Goal: Task Accomplishment & Management: Manage account settings

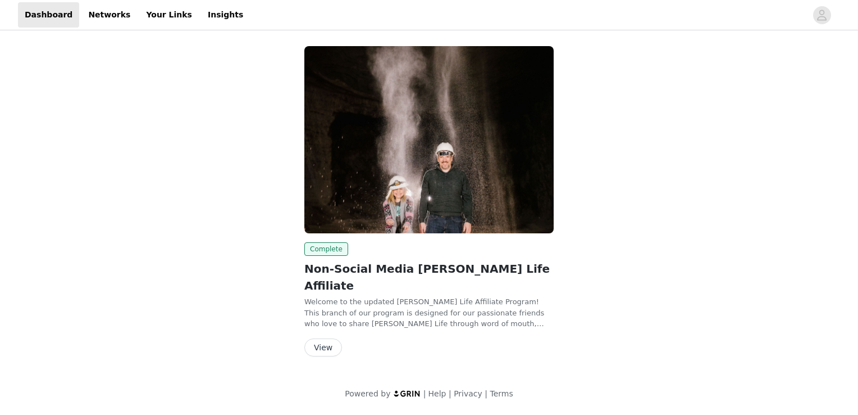
click at [325, 338] on button "View" at bounding box center [323, 347] width 38 height 18
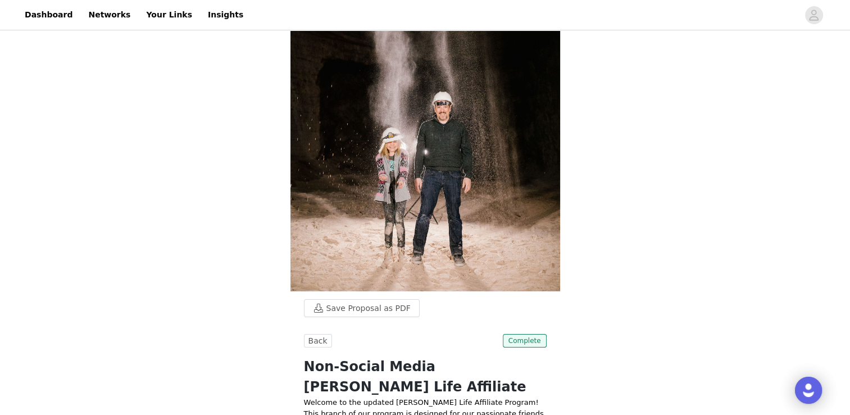
scroll to position [200, 0]
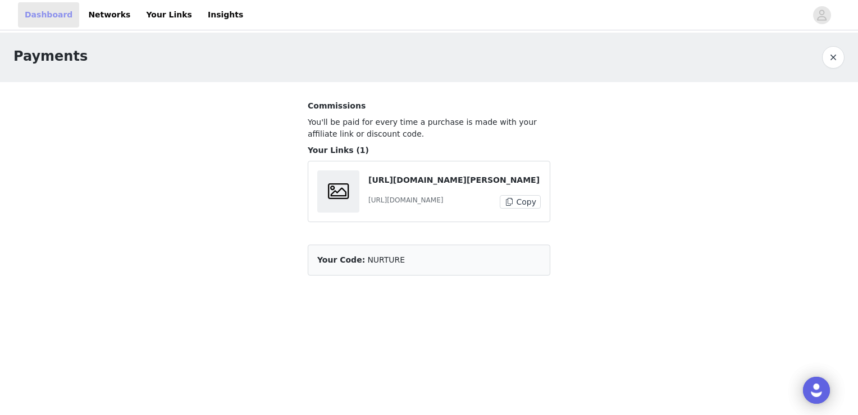
click at [47, 15] on link "Dashboard" at bounding box center [48, 14] width 61 height 25
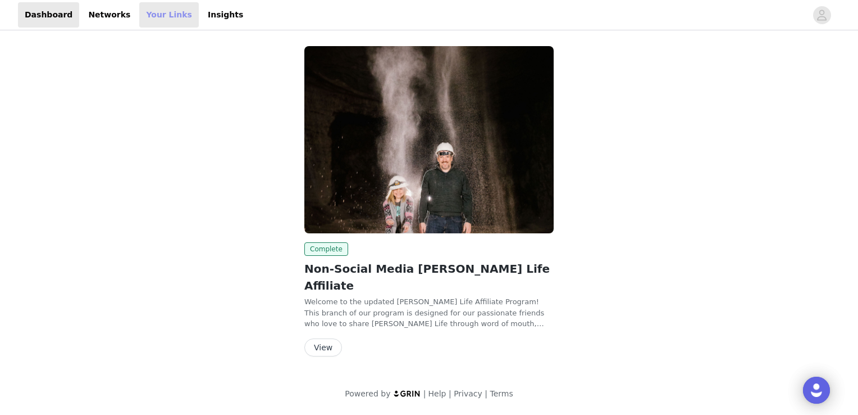
click at [169, 16] on link "Your Links" at bounding box center [169, 14] width 60 height 25
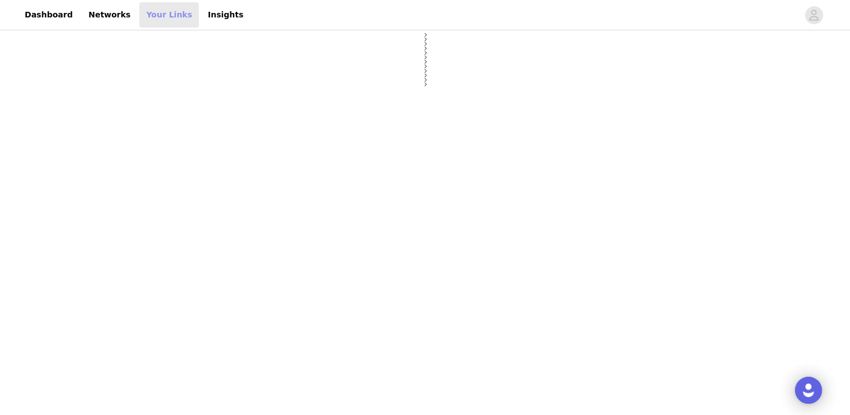
select select "12"
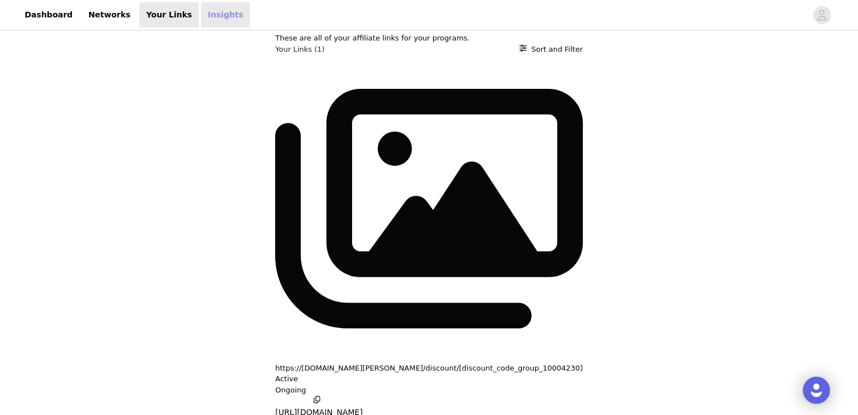
click at [201, 16] on link "Insights" at bounding box center [225, 14] width 49 height 25
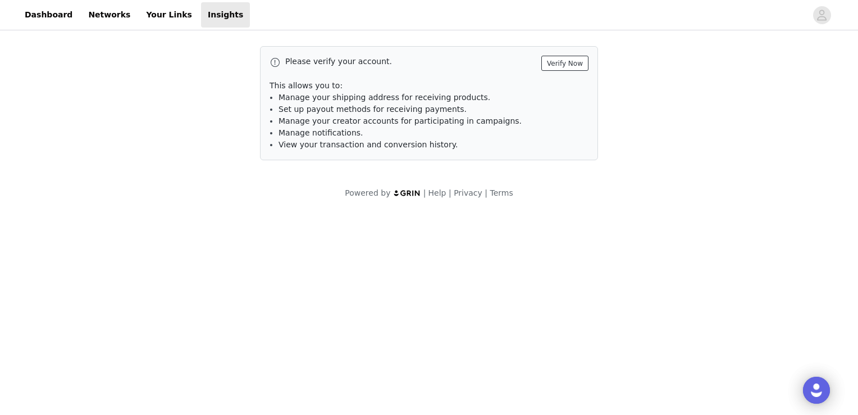
click at [575, 65] on button "Verify Now" at bounding box center [564, 63] width 47 height 15
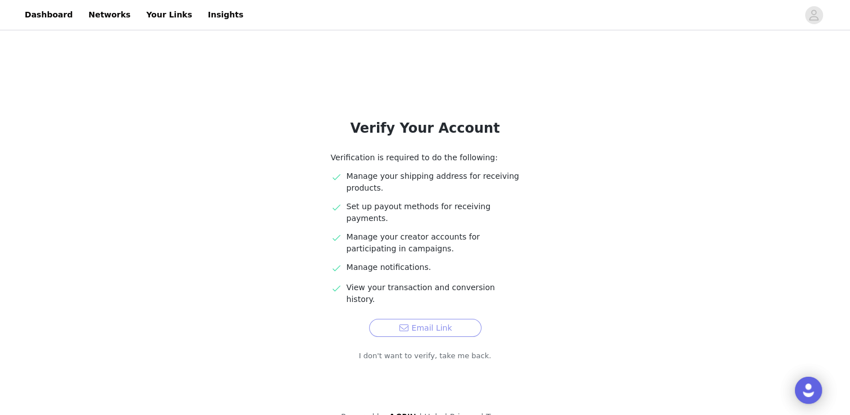
click at [434, 318] on button "Email Link" at bounding box center [425, 327] width 112 height 18
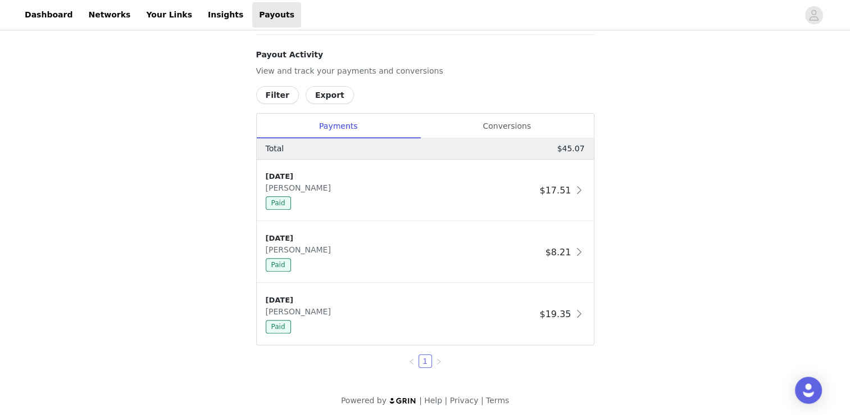
scroll to position [420, 0]
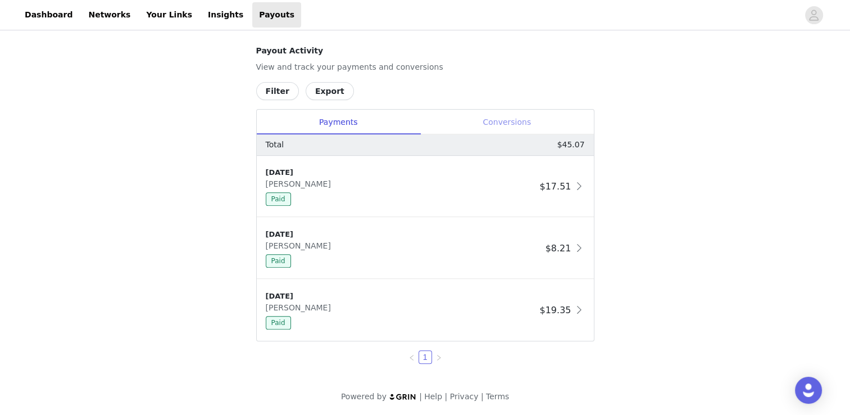
click at [515, 118] on div "Conversions" at bounding box center [507, 122] width 174 height 25
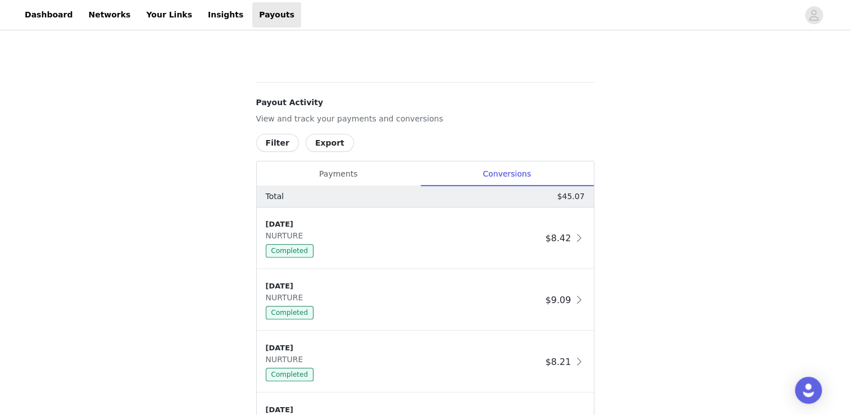
scroll to position [359, 0]
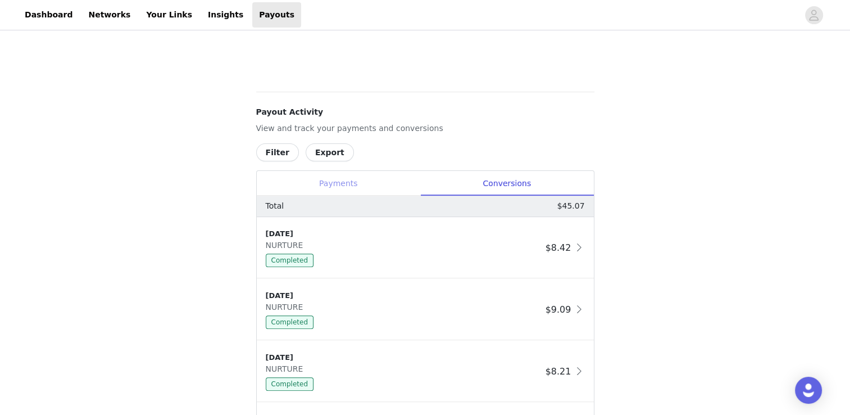
click at [333, 185] on div "Payments" at bounding box center [338, 183] width 163 height 25
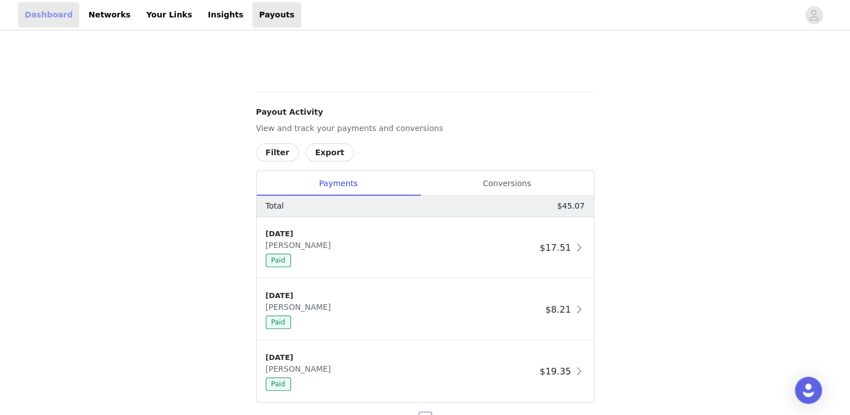
click at [30, 24] on link "Dashboard" at bounding box center [48, 14] width 61 height 25
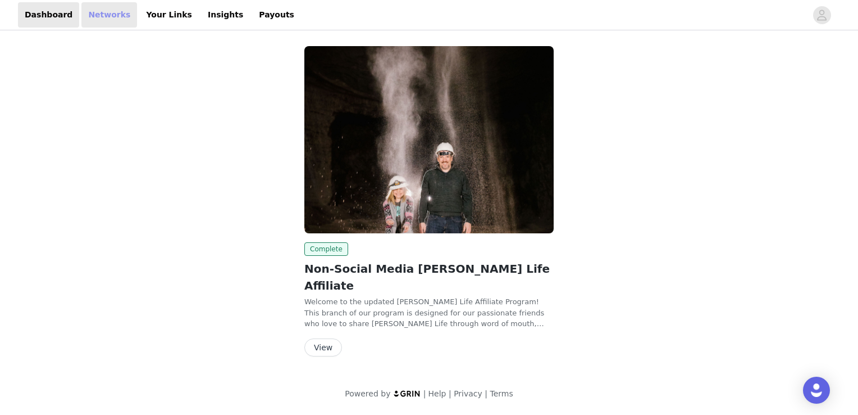
click at [89, 13] on link "Networks" at bounding box center [109, 14] width 56 height 25
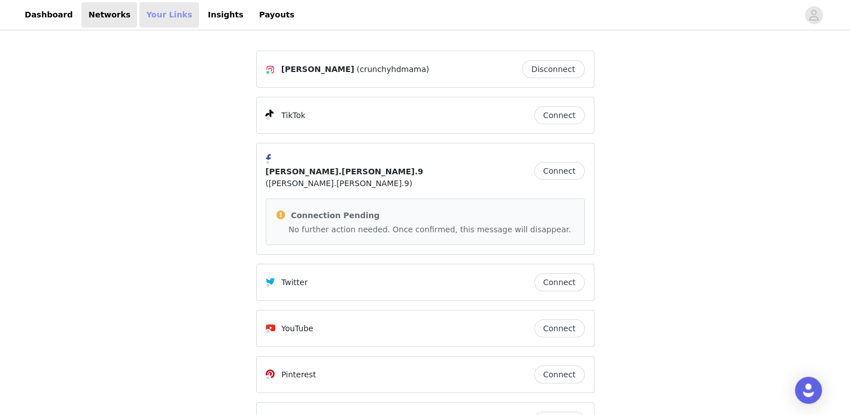
click at [149, 15] on link "Your Links" at bounding box center [169, 14] width 60 height 25
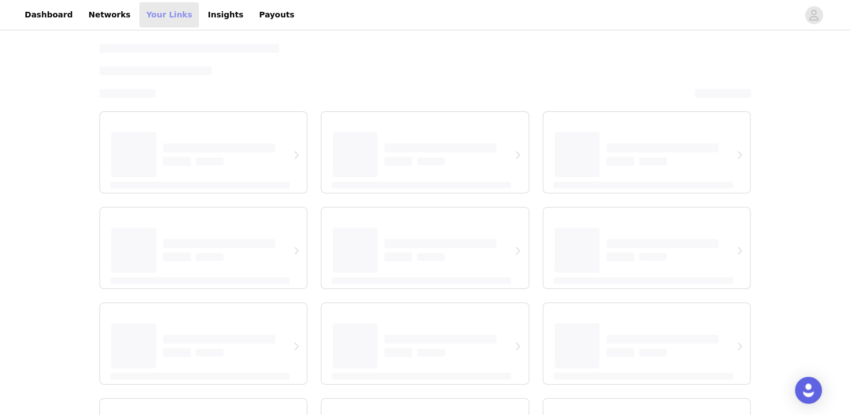
select select "12"
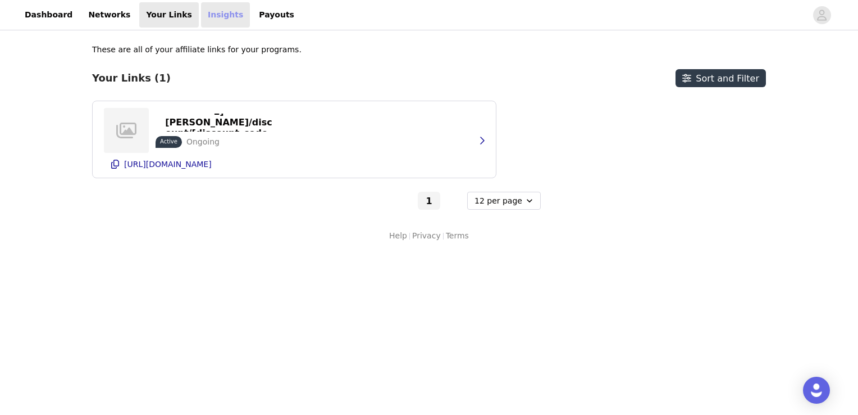
click at [201, 16] on link "Insights" at bounding box center [225, 14] width 49 height 25
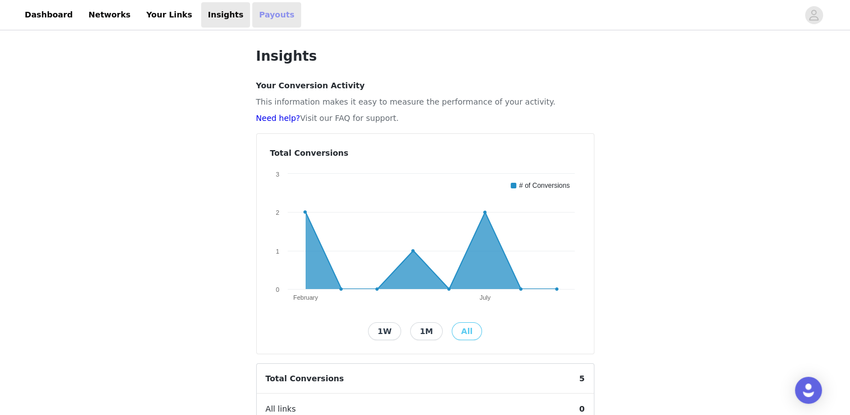
click at [252, 15] on link "Payouts" at bounding box center [276, 14] width 49 height 25
